Goal: Find specific page/section: Find specific page/section

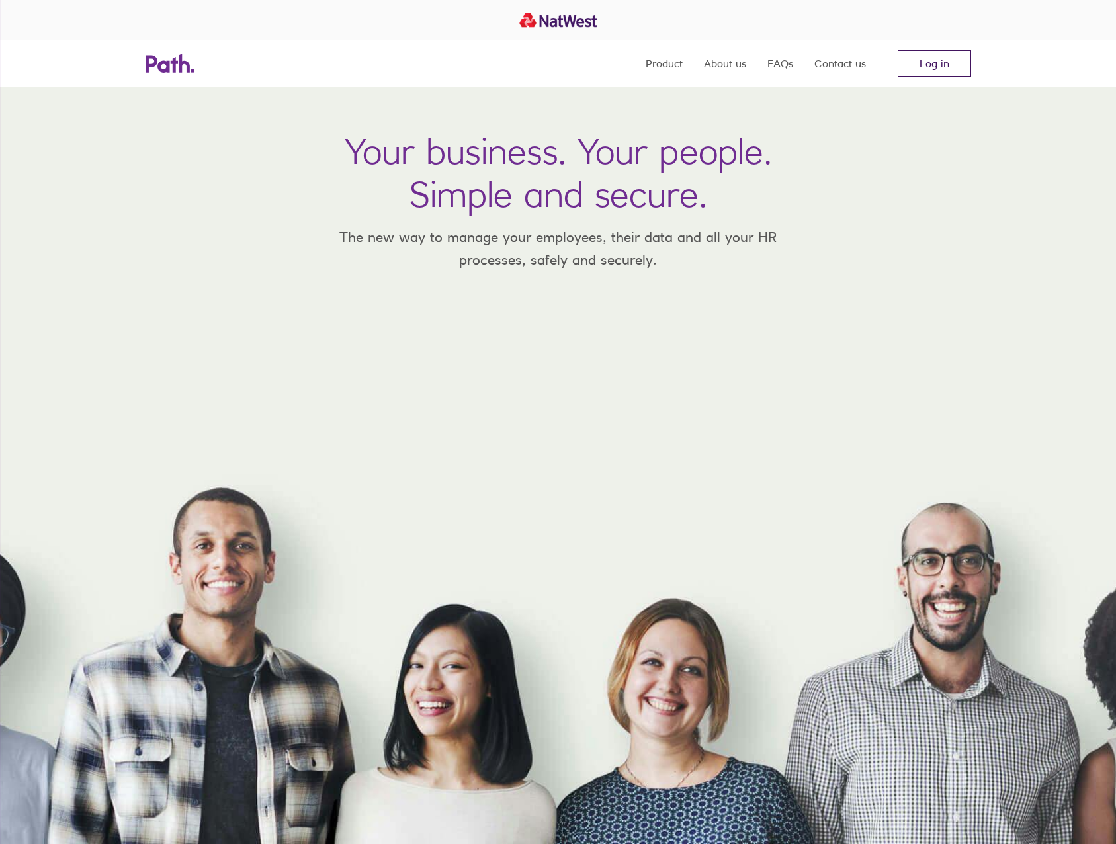
click at [928, 55] on link "Log in" at bounding box center [934, 63] width 73 height 26
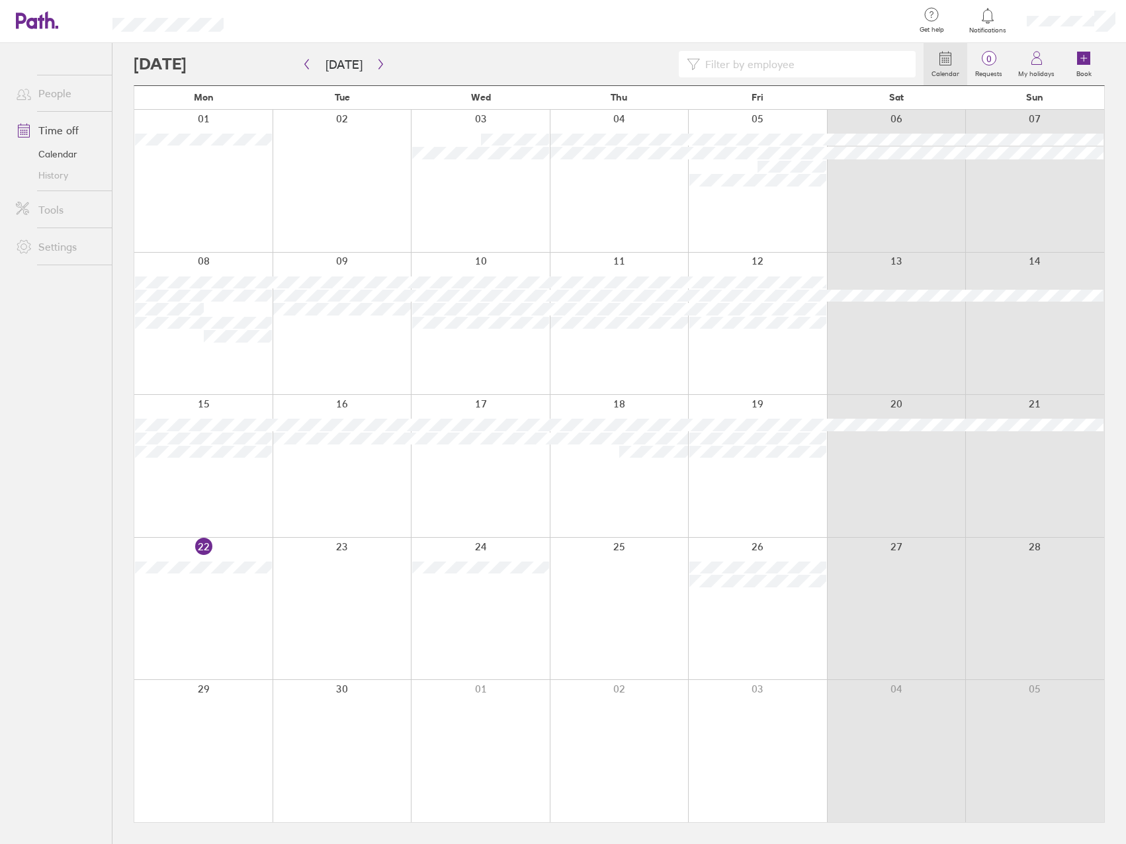
click at [65, 95] on link "People" at bounding box center [58, 93] width 107 height 26
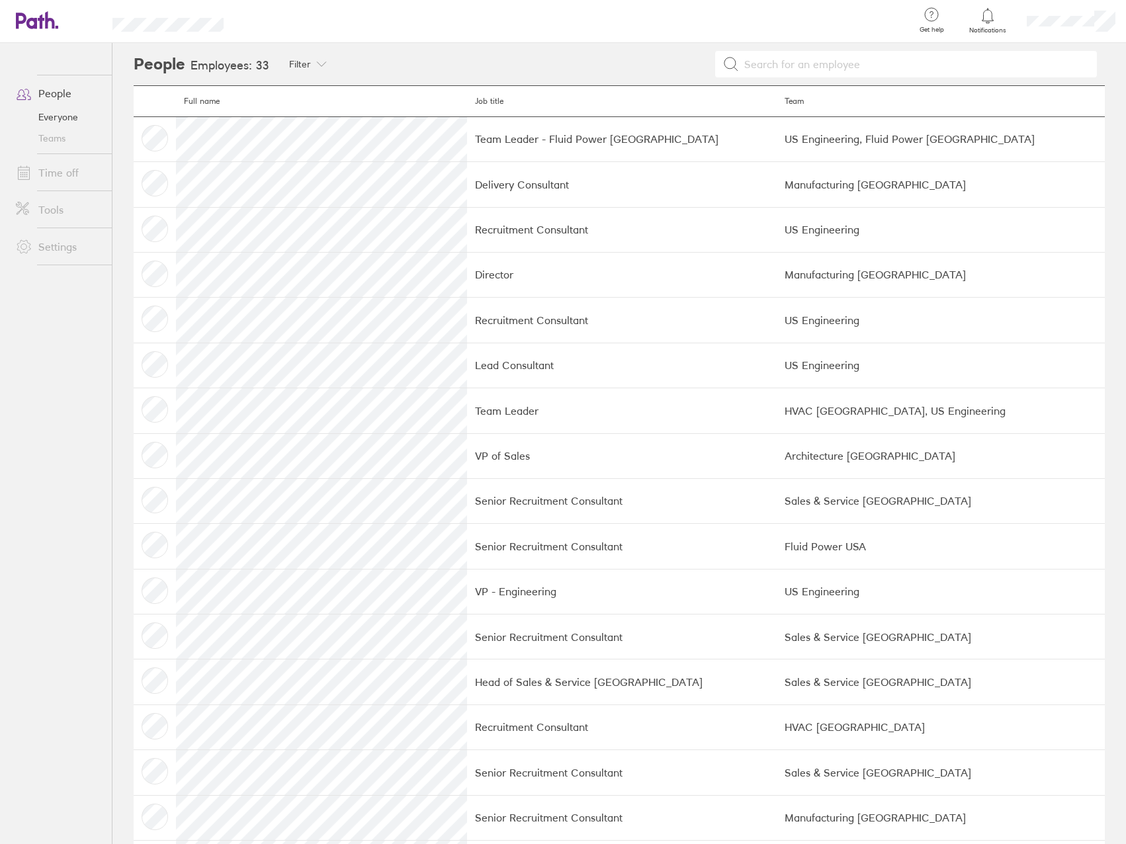
scroll to position [66, 0]
